Goal: Information Seeking & Learning: Learn about a topic

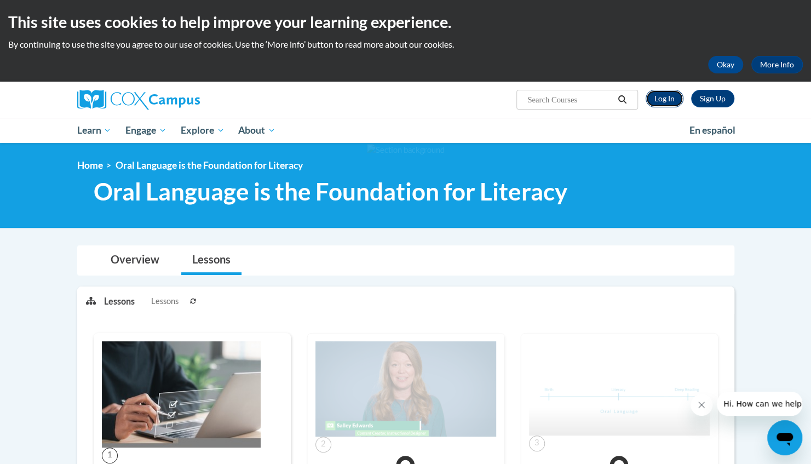
click at [658, 99] on link "Log In" at bounding box center [664, 99] width 38 height 18
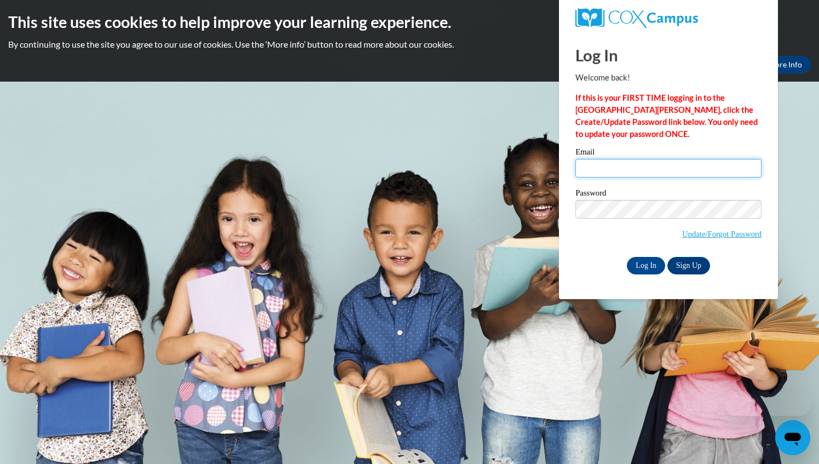
type input "aveln05@uwgb.edu"
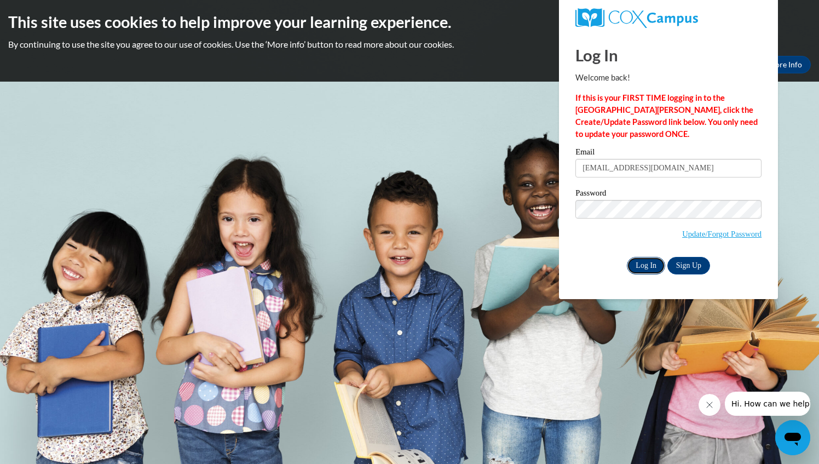
click at [645, 263] on input "Log In" at bounding box center [646, 266] width 38 height 18
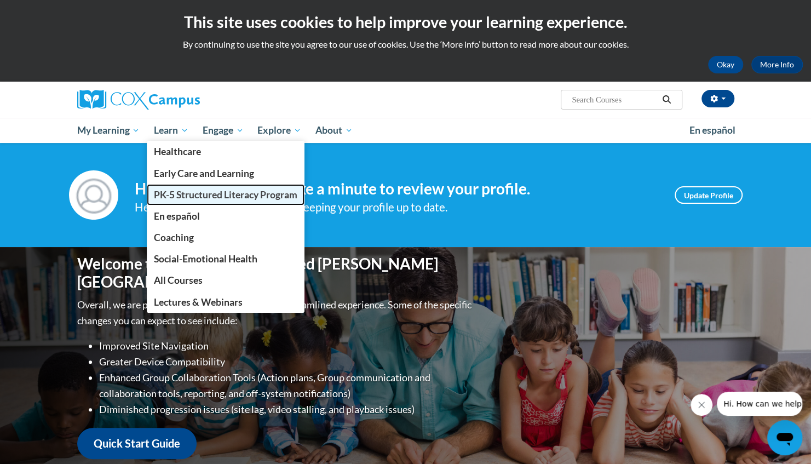
click at [194, 189] on span "PK-5 Structured Literacy Program" at bounding box center [225, 194] width 143 height 11
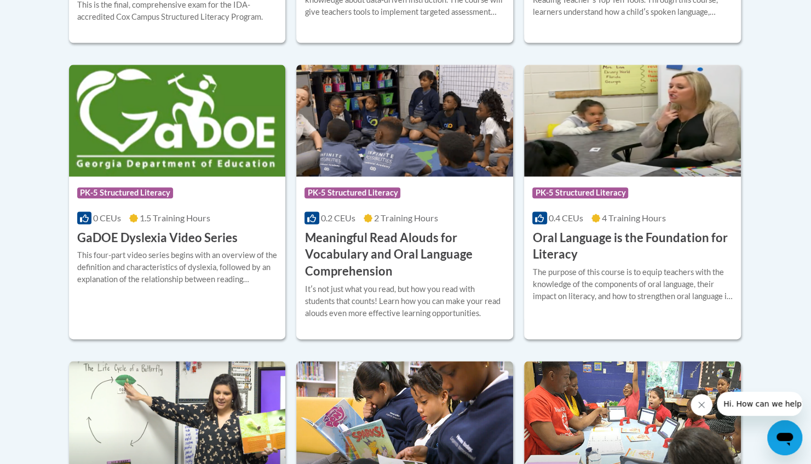
scroll to position [703, 0]
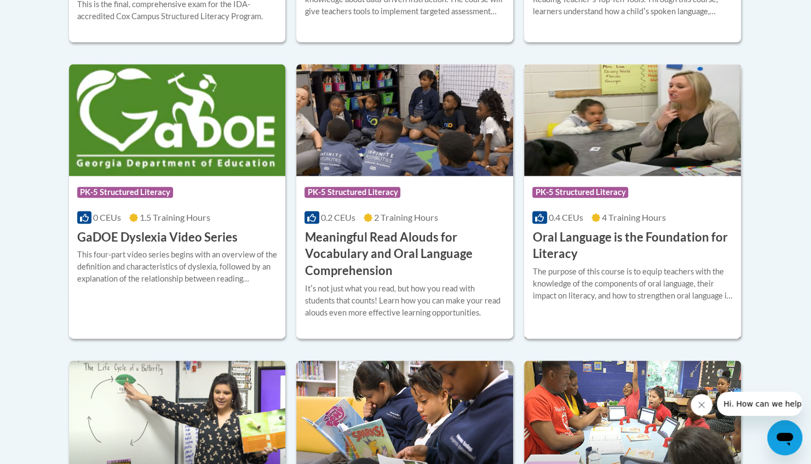
click at [629, 250] on h3 "Oral Language is the Foundation for Literacy" at bounding box center [632, 246] width 200 height 34
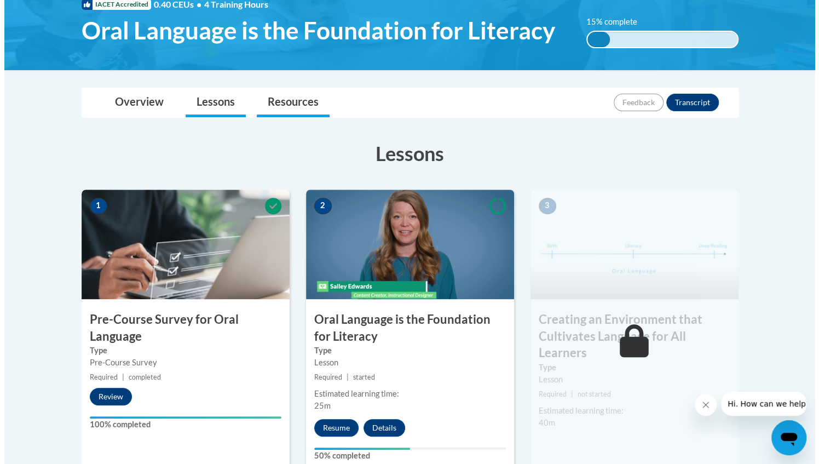
scroll to position [254, 0]
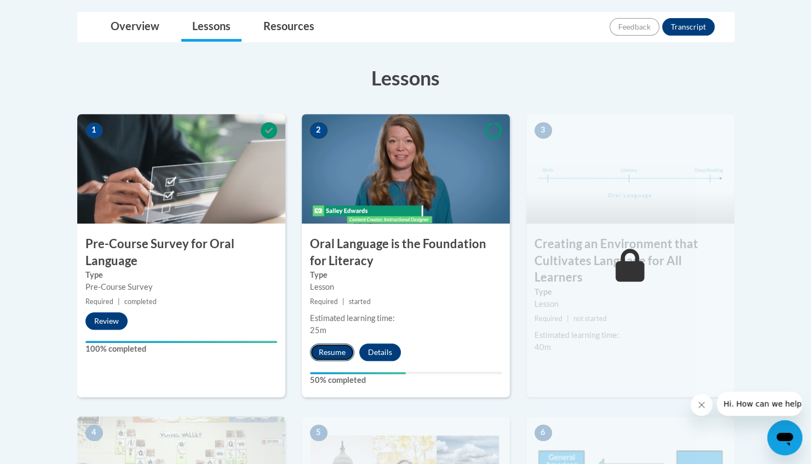
click at [327, 353] on button "Resume" at bounding box center [332, 352] width 44 height 18
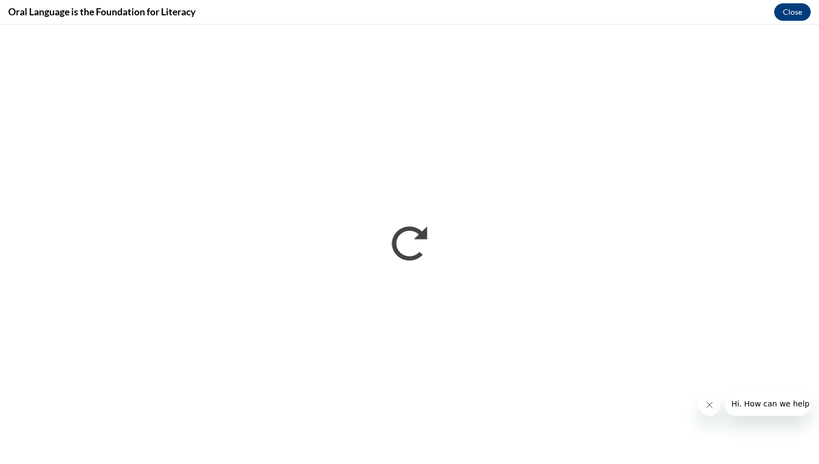
scroll to position [0, 0]
click at [711, 404] on icon "Close message from company" at bounding box center [709, 404] width 9 height 9
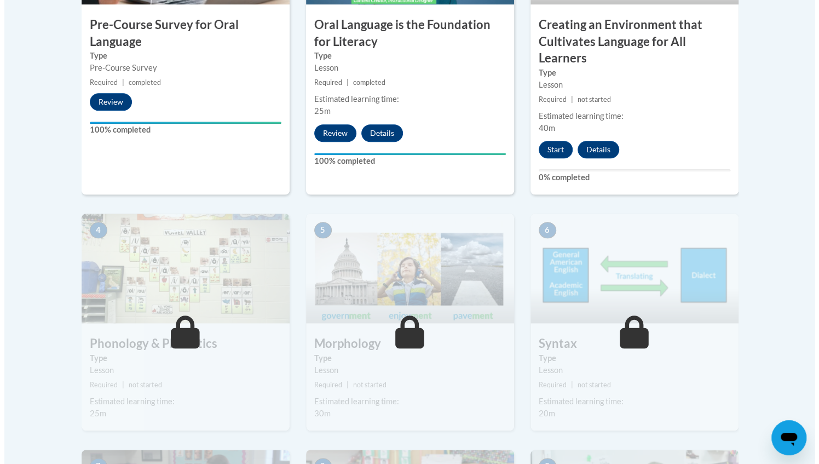
scroll to position [472, 0]
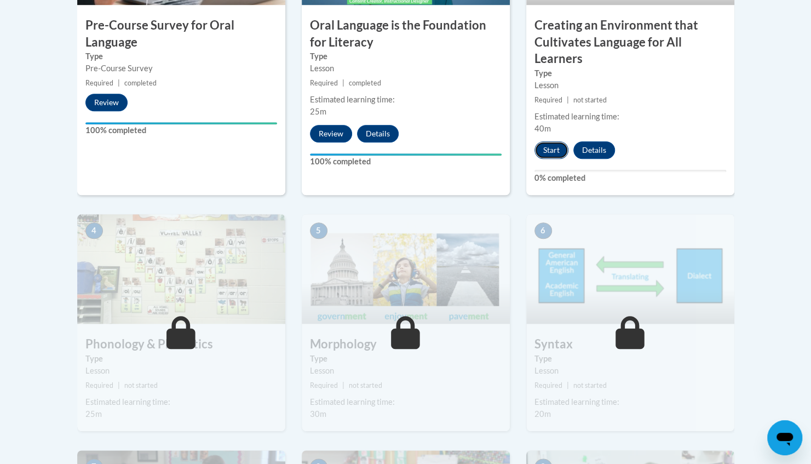
click at [554, 153] on button "Start" at bounding box center [551, 150] width 34 height 18
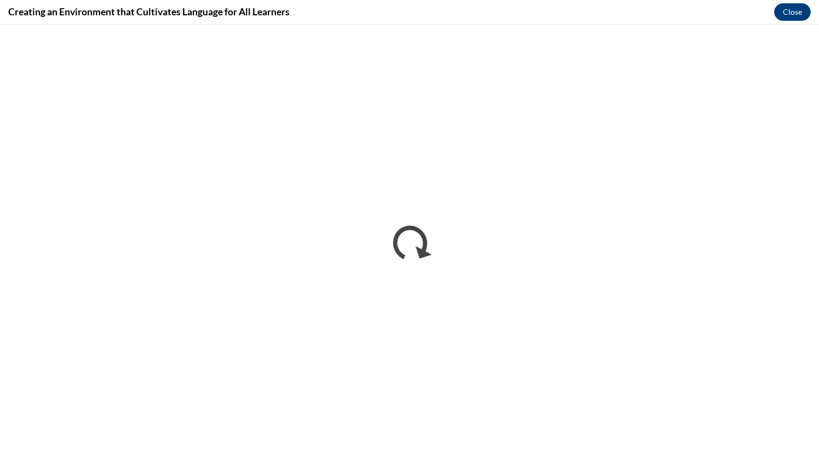
scroll to position [0, 0]
